Goal: Transaction & Acquisition: Purchase product/service

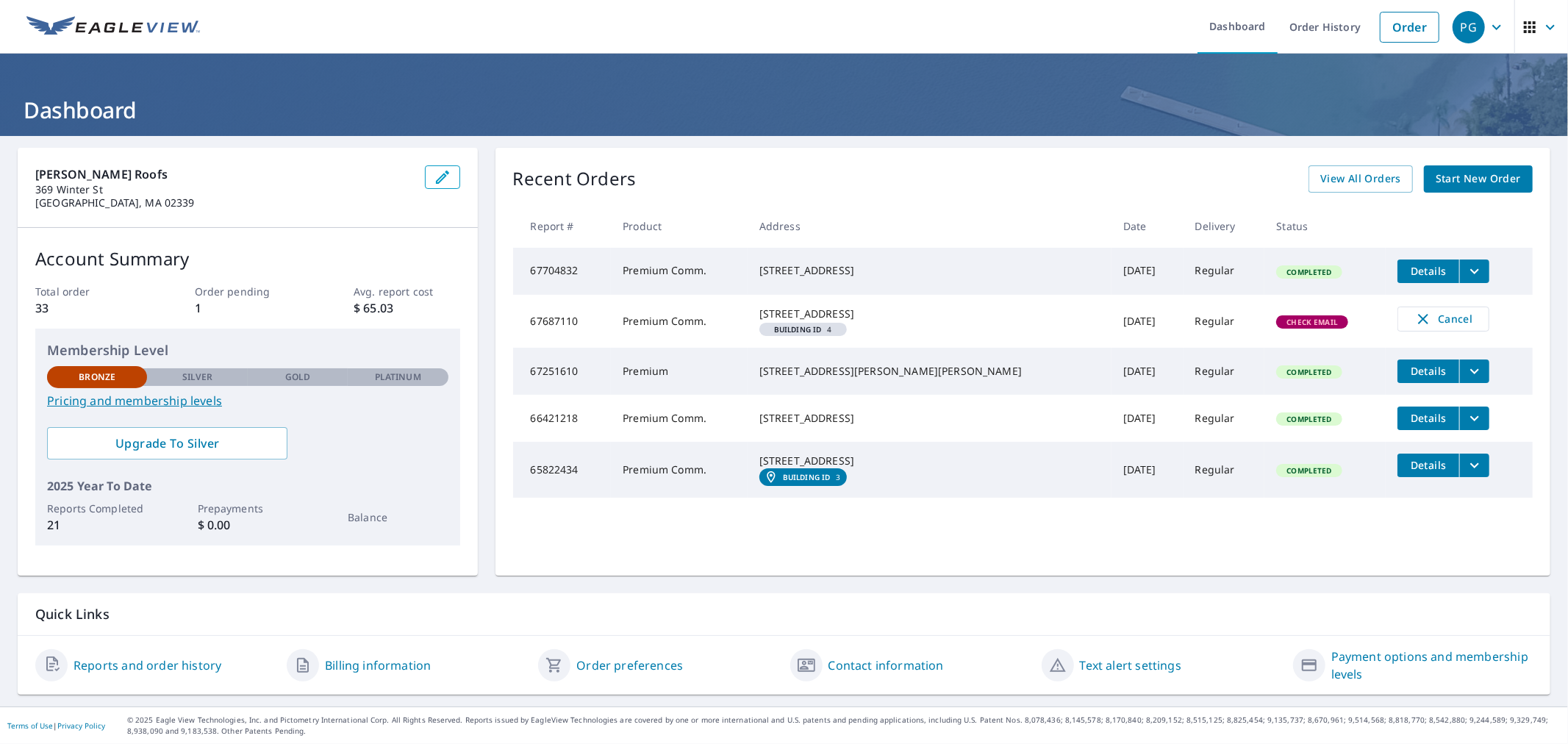
click at [1278, 327] on span "Check Email" at bounding box center [1312, 322] width 69 height 10
click at [841, 333] on span "Building ID 4" at bounding box center [803, 329] width 75 height 8
click at [716, 329] on td "Premium Comm." at bounding box center [679, 321] width 137 height 53
click at [676, 267] on td "Premium Comm." at bounding box center [679, 271] width 137 height 47
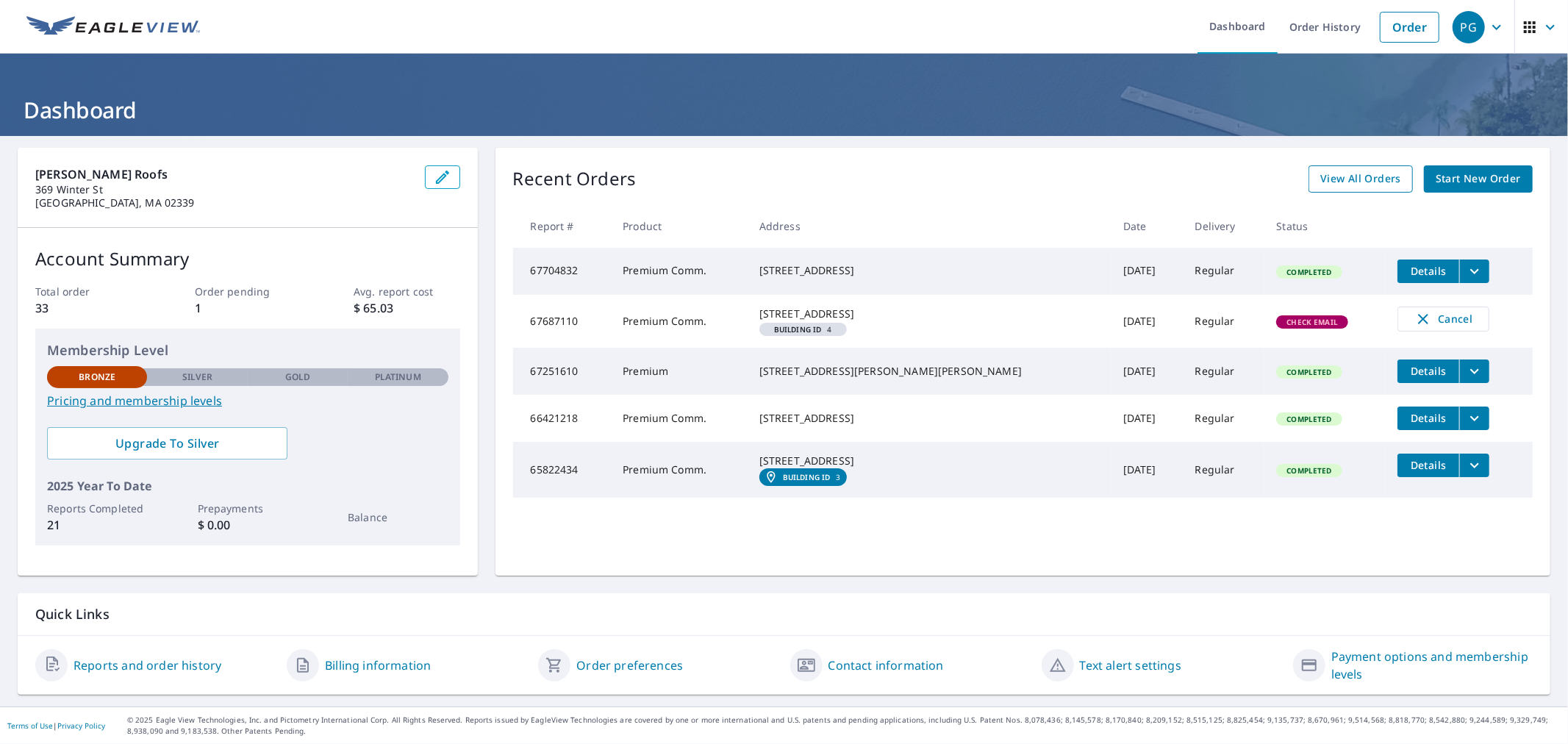
click at [1352, 170] on span "View All Orders" at bounding box center [1361, 178] width 81 height 18
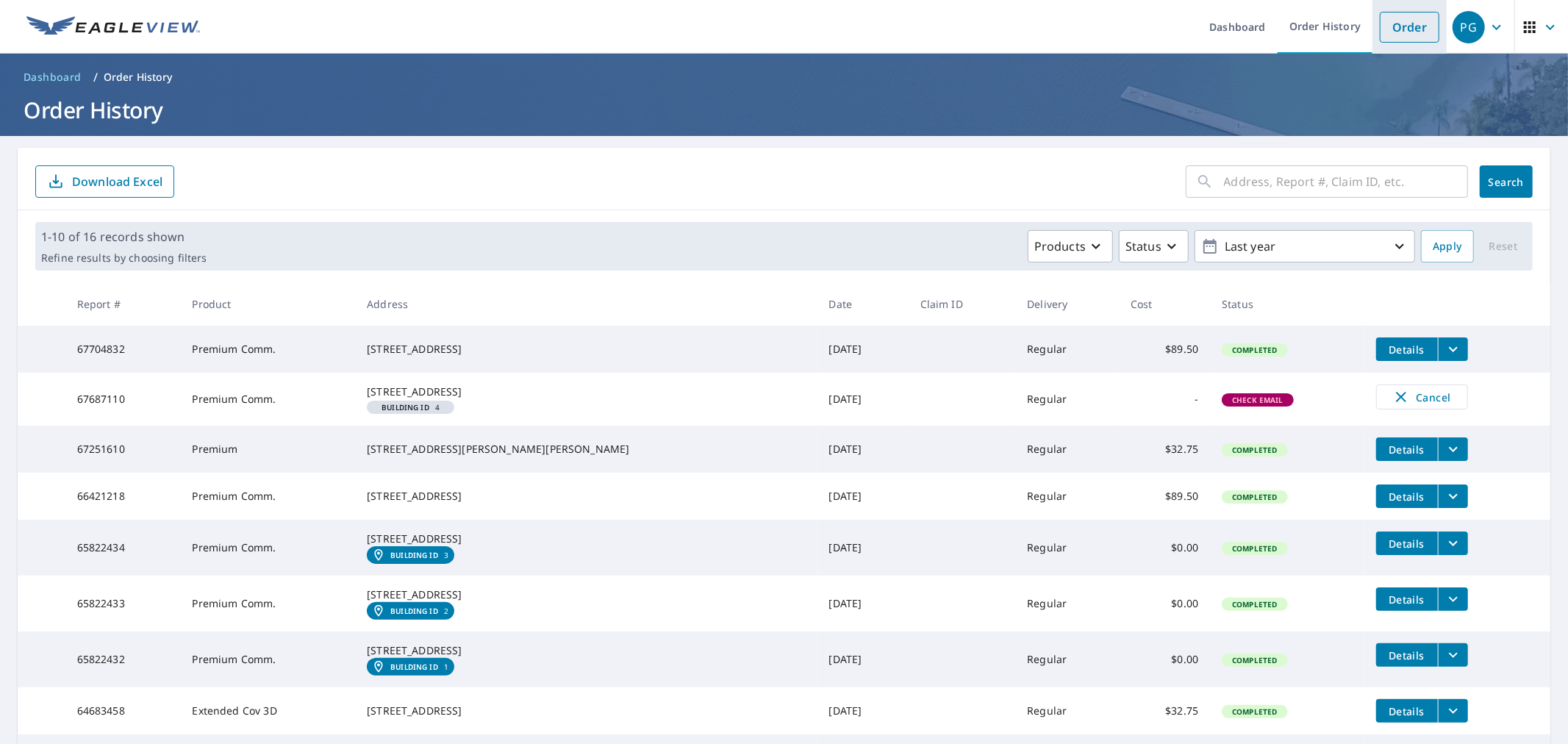
click at [1379, 19] on link "Order" at bounding box center [1409, 27] width 59 height 31
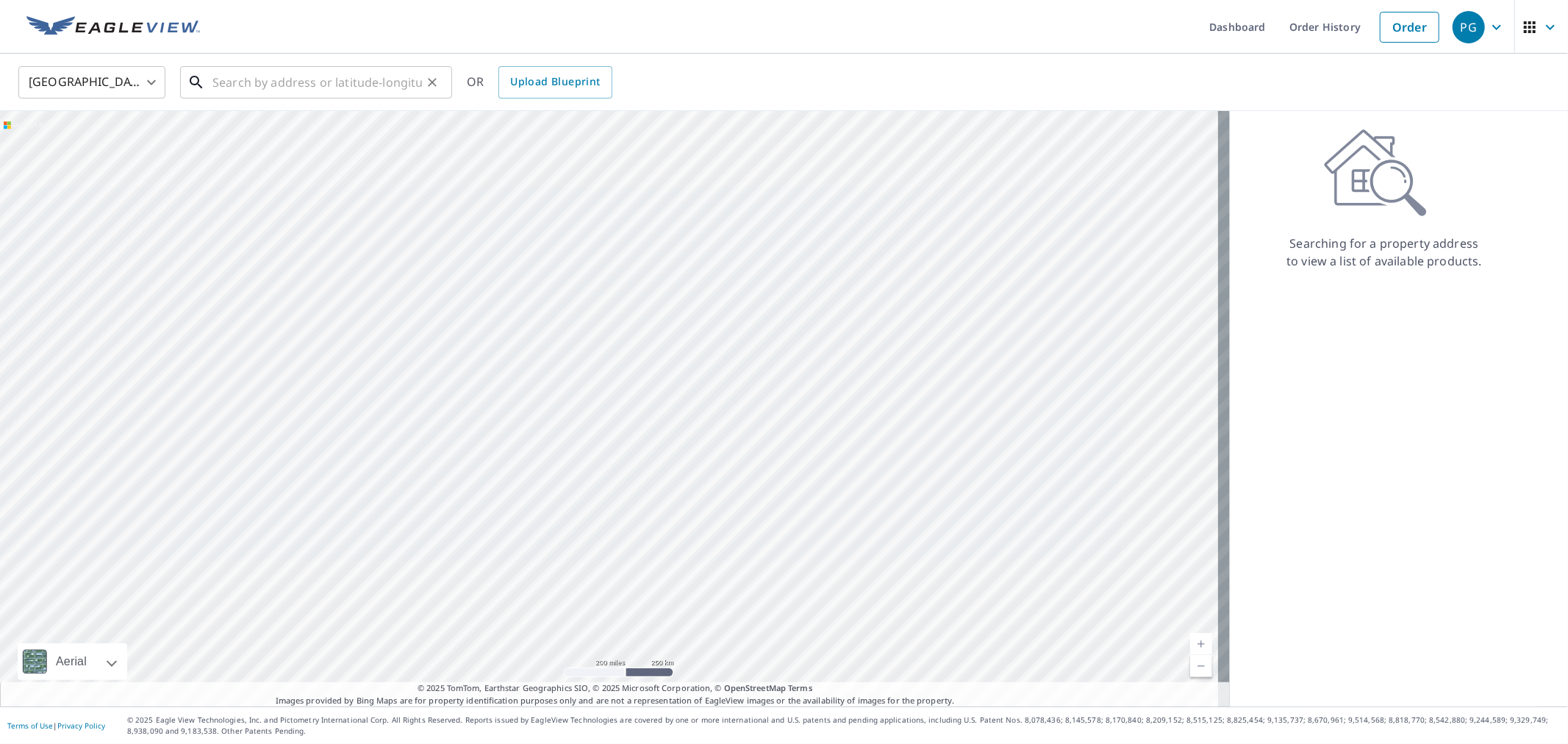
click at [217, 79] on input "text" at bounding box center [317, 82] width 209 height 41
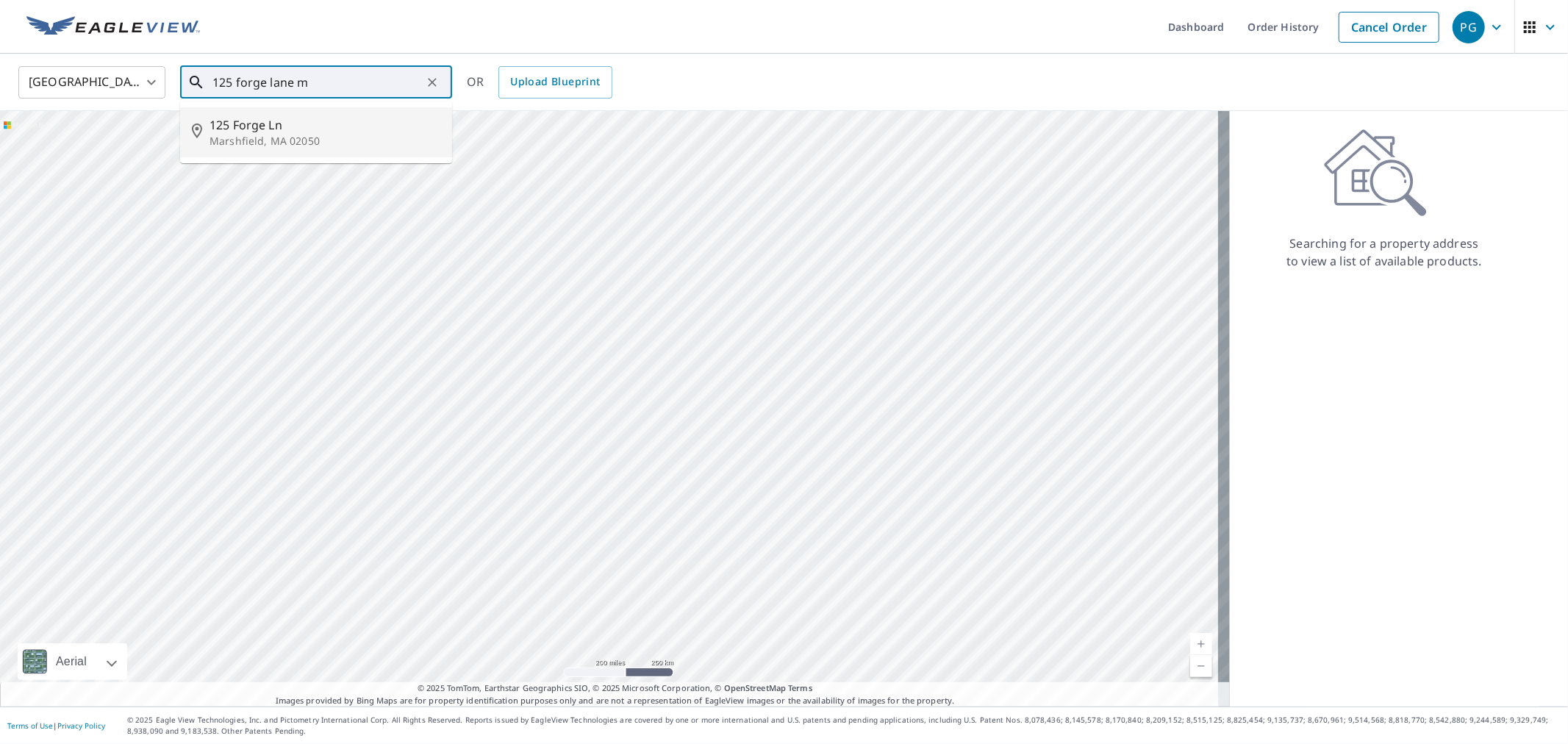
click at [295, 119] on span "125 Forge Ln" at bounding box center [324, 125] width 230 height 18
type input "[STREET_ADDRESS]"
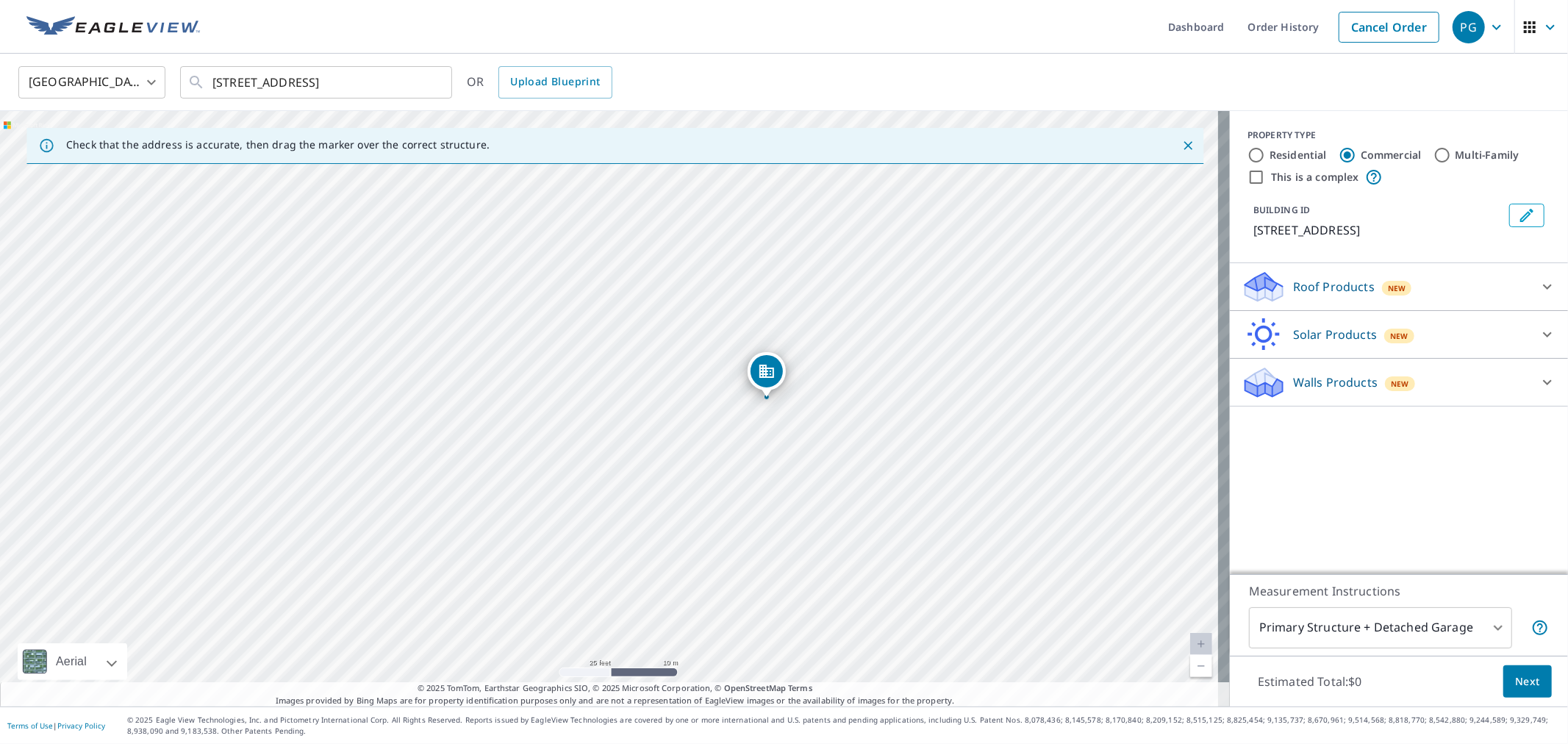
click at [1538, 292] on icon at bounding box center [1547, 286] width 18 height 18
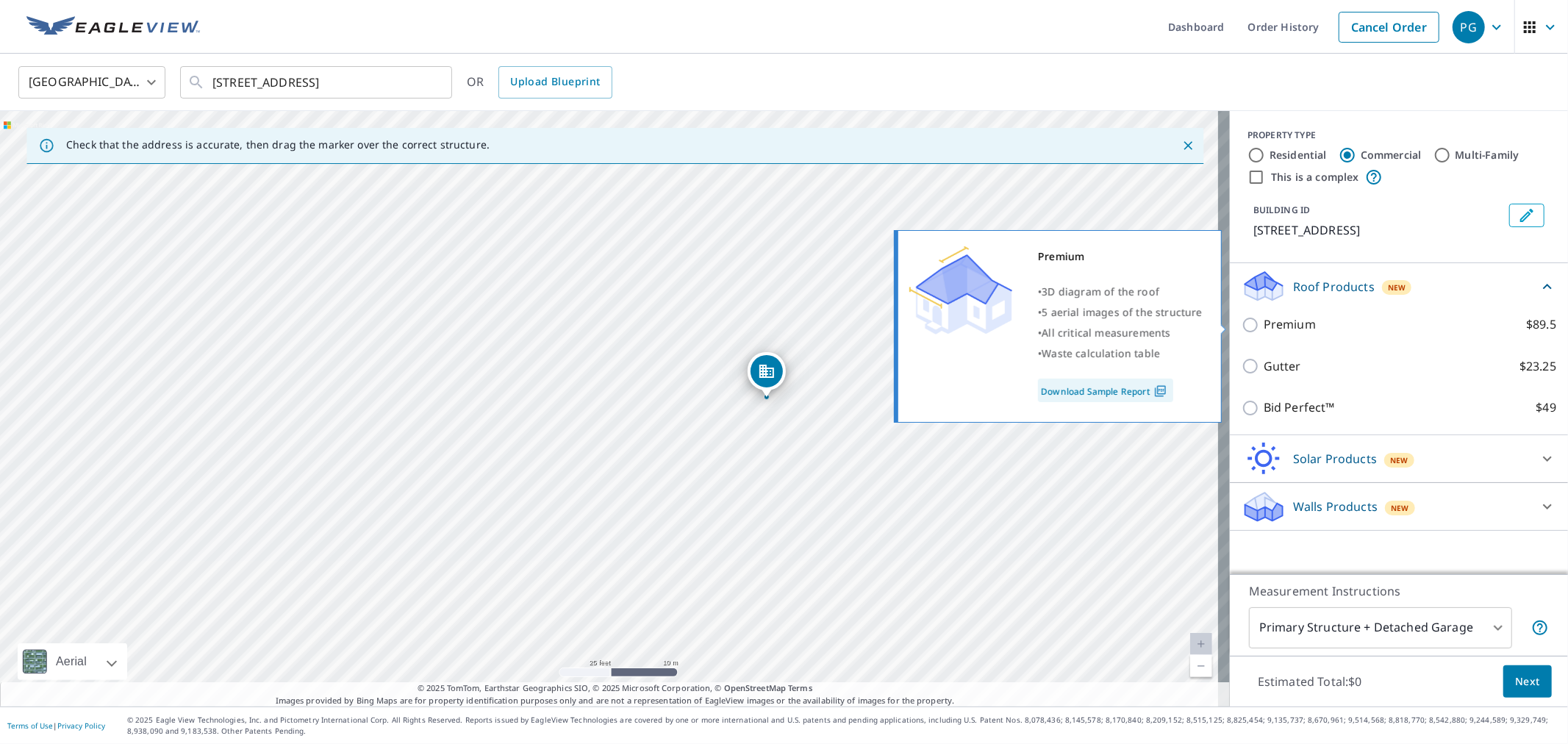
click at [1272, 316] on p "Premium" at bounding box center [1290, 324] width 52 height 18
click at [1264, 316] on input "Premium $89.5" at bounding box center [1253, 325] width 22 height 18
checkbox input "true"
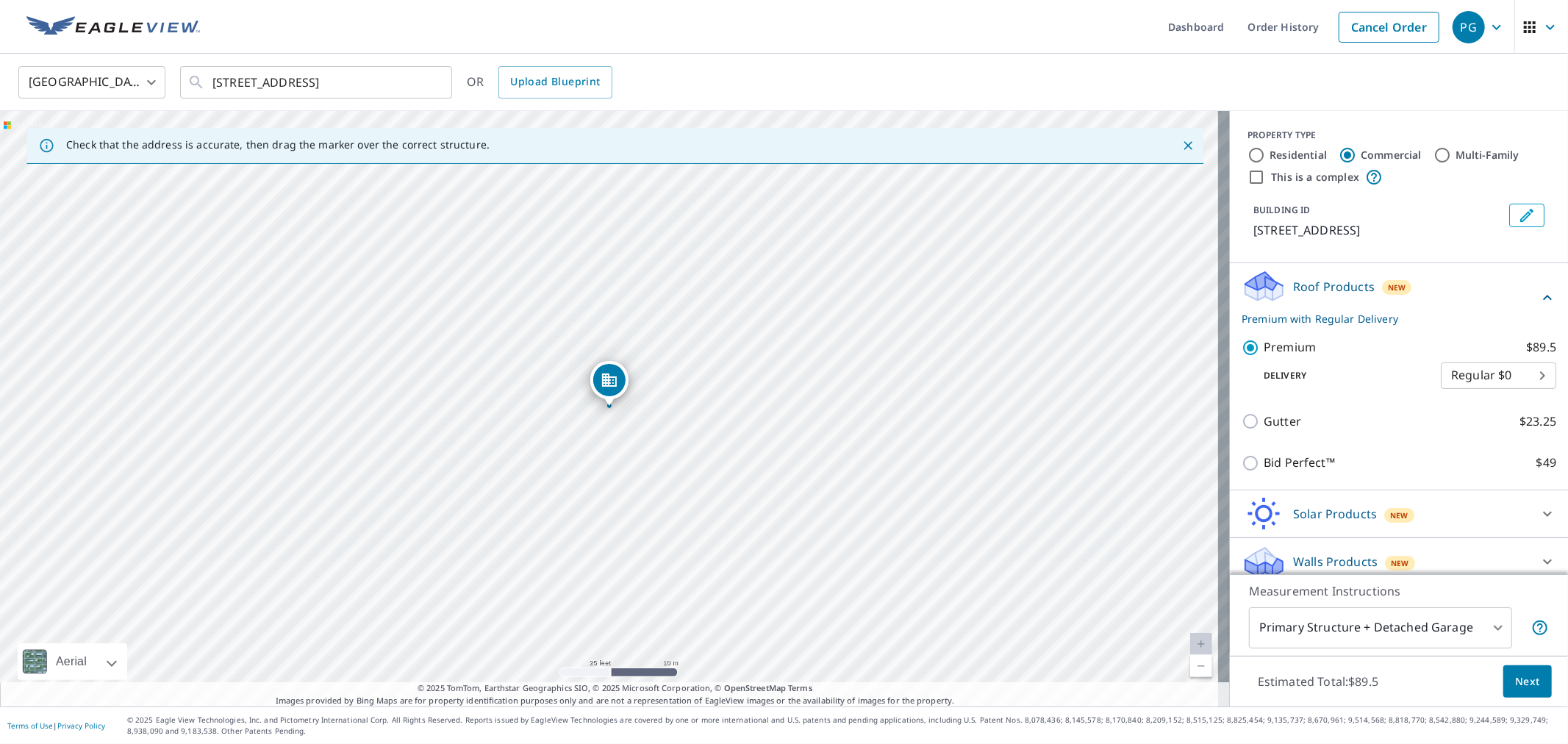
click at [1481, 560] on div "Walls Products New" at bounding box center [1385, 562] width 288 height 34
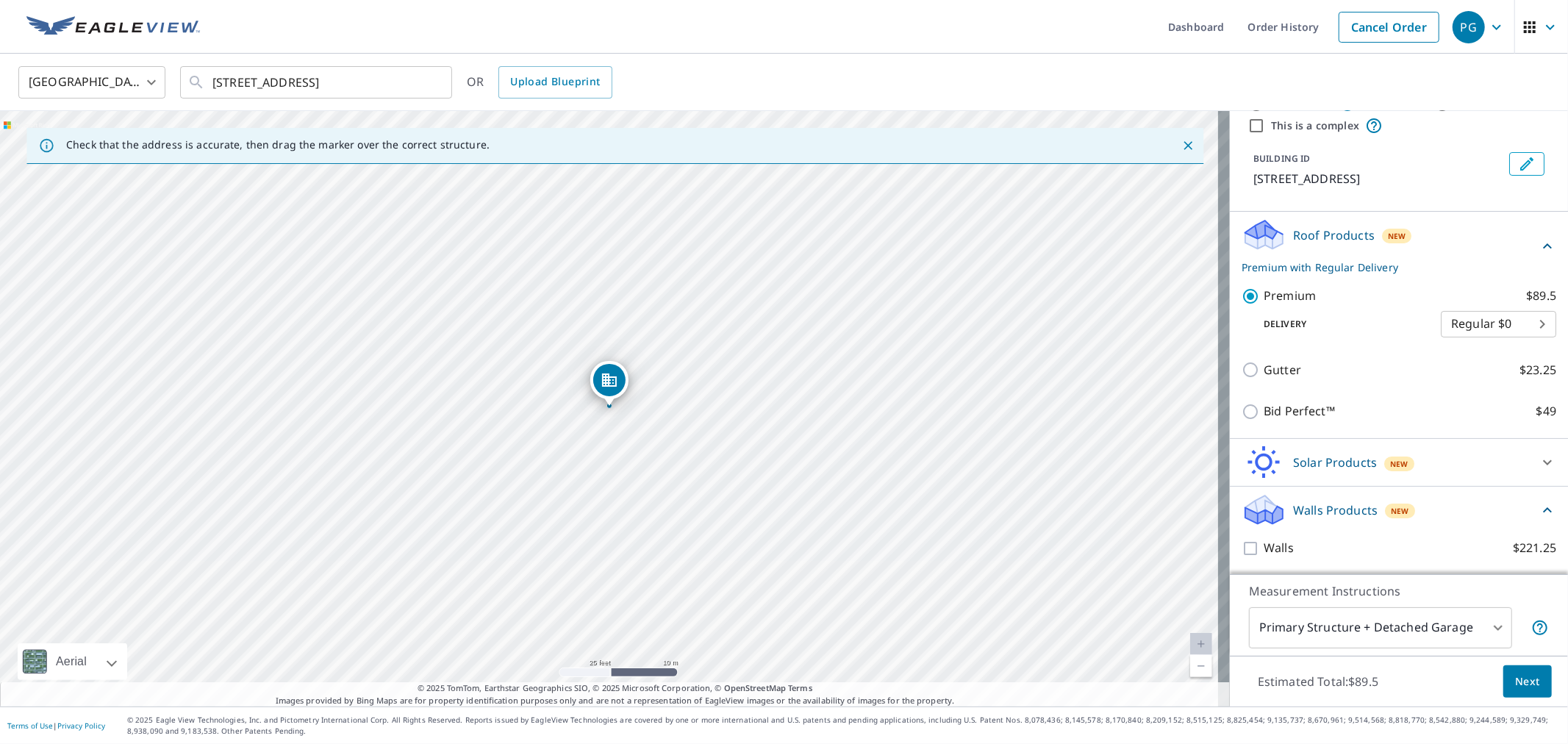
scroll to position [52, 0]
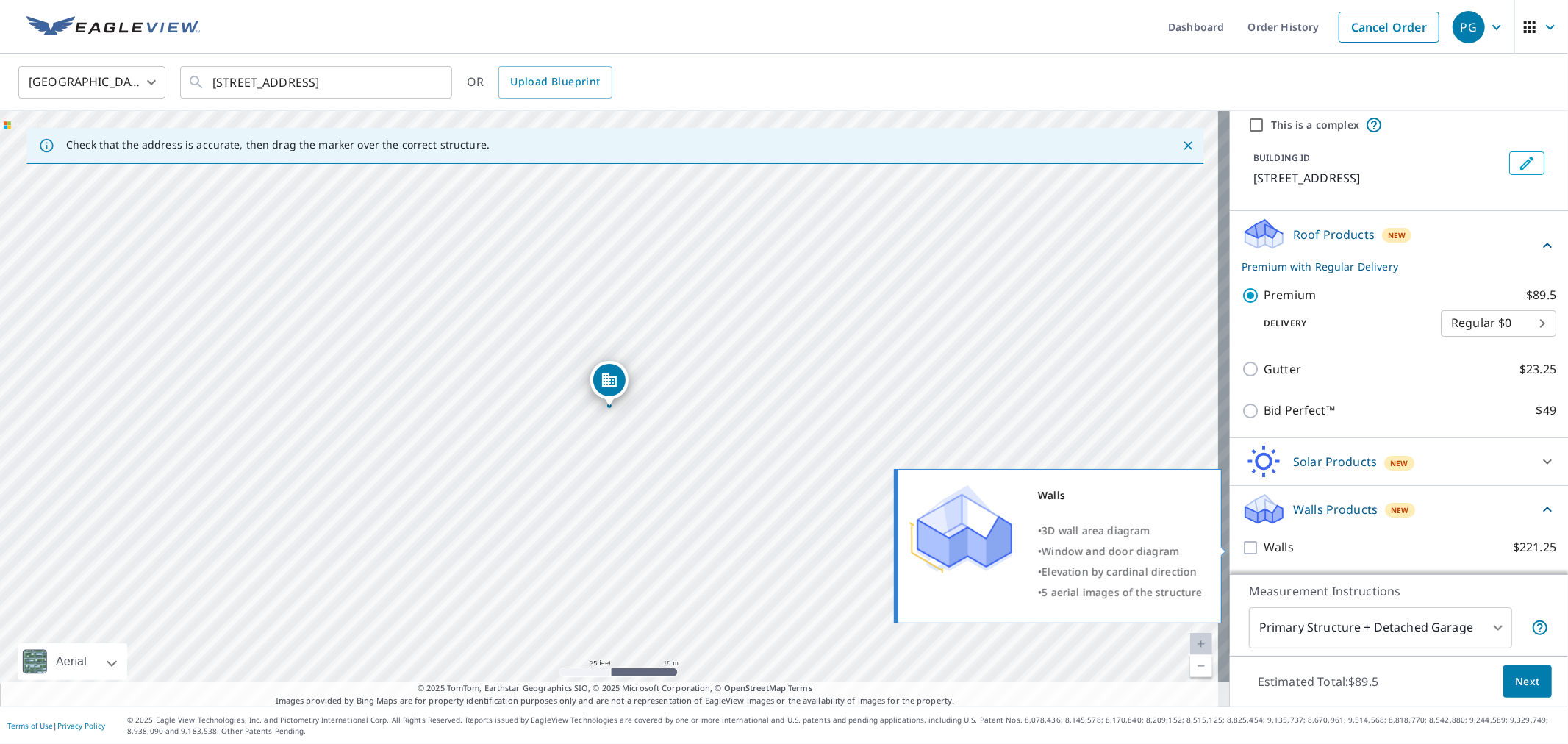
click at [1242, 548] on input "Walls $221.25" at bounding box center [1253, 548] width 22 height 18
checkbox input "true"
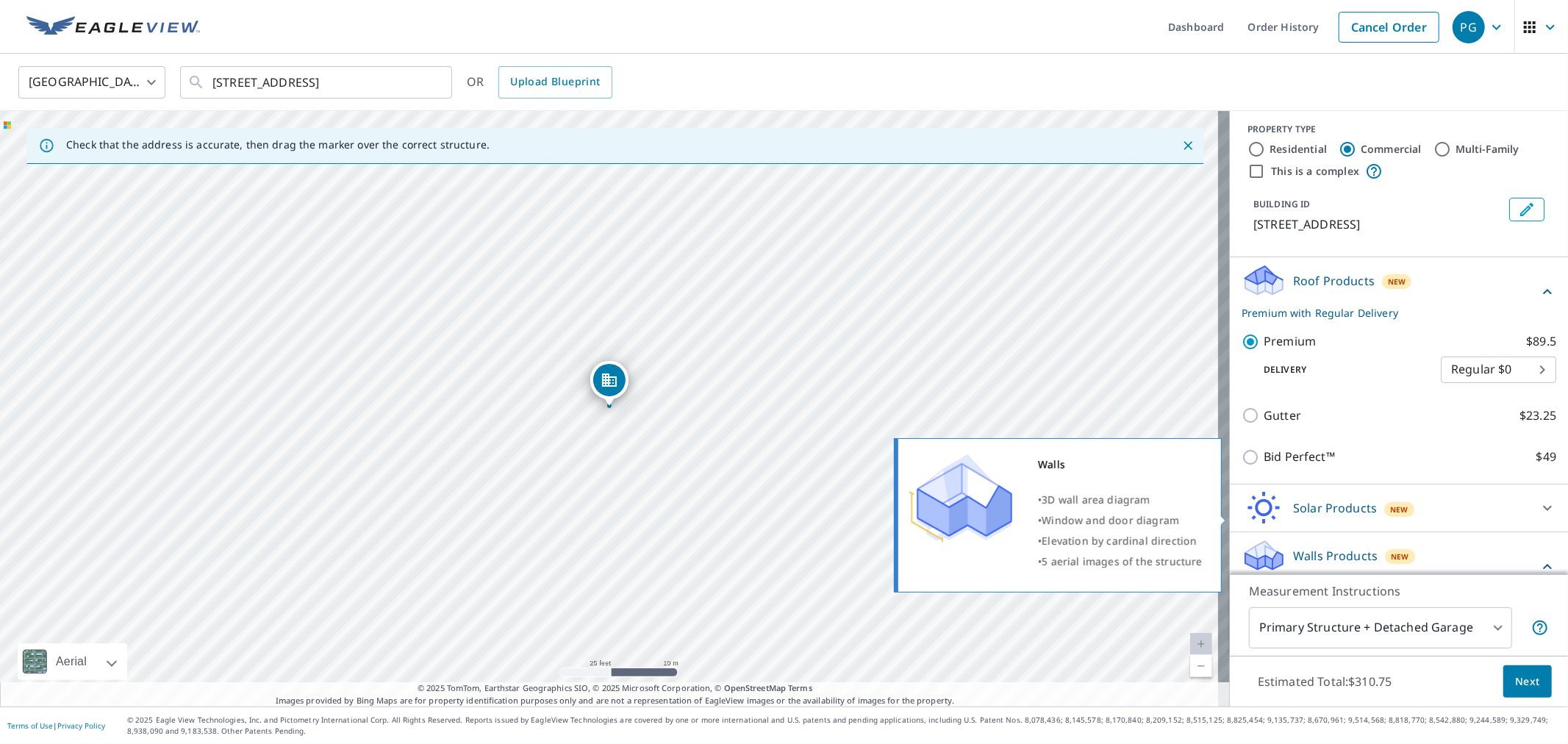
scroll to position [0, 0]
